Goal: Transaction & Acquisition: Book appointment/travel/reservation

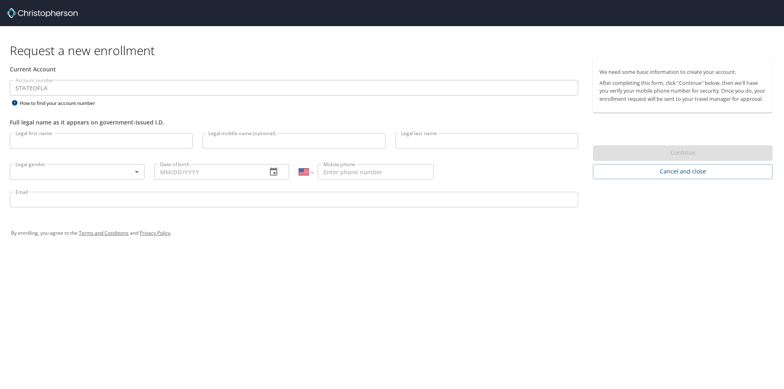
select select "US"
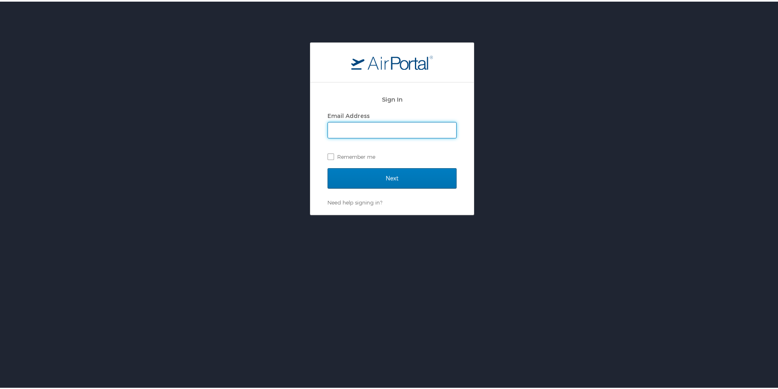
click at [351, 128] on input "Email Address" at bounding box center [392, 129] width 128 height 16
type input "prashanth.buchireddy@louisiana.edu"
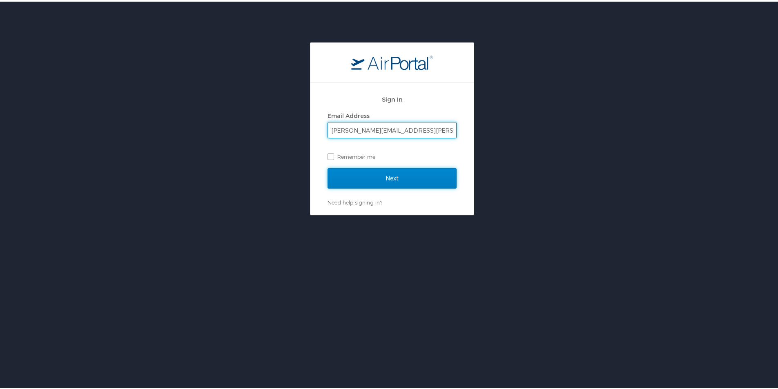
click at [363, 179] on input "Next" at bounding box center [392, 177] width 129 height 20
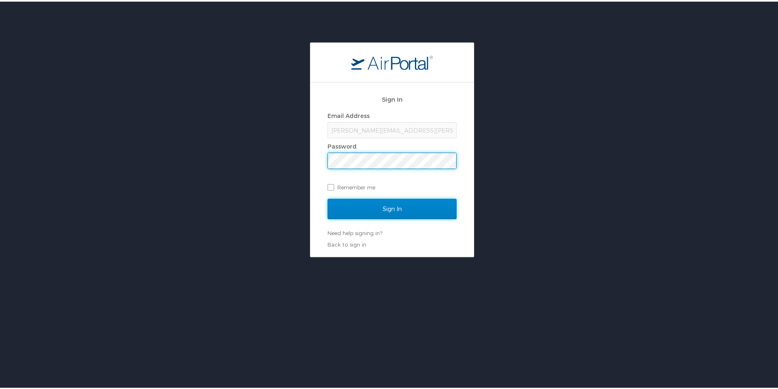
click at [363, 211] on input "Sign In" at bounding box center [392, 207] width 129 height 20
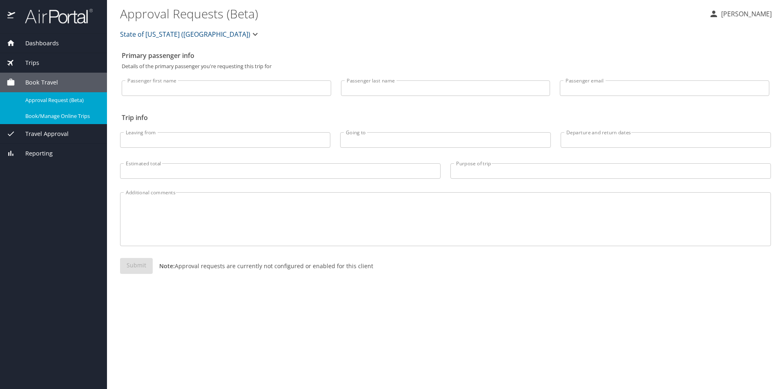
click at [64, 115] on span "Book/Manage Online Trips" at bounding box center [61, 116] width 72 height 8
